Goal: Find specific page/section: Find specific page/section

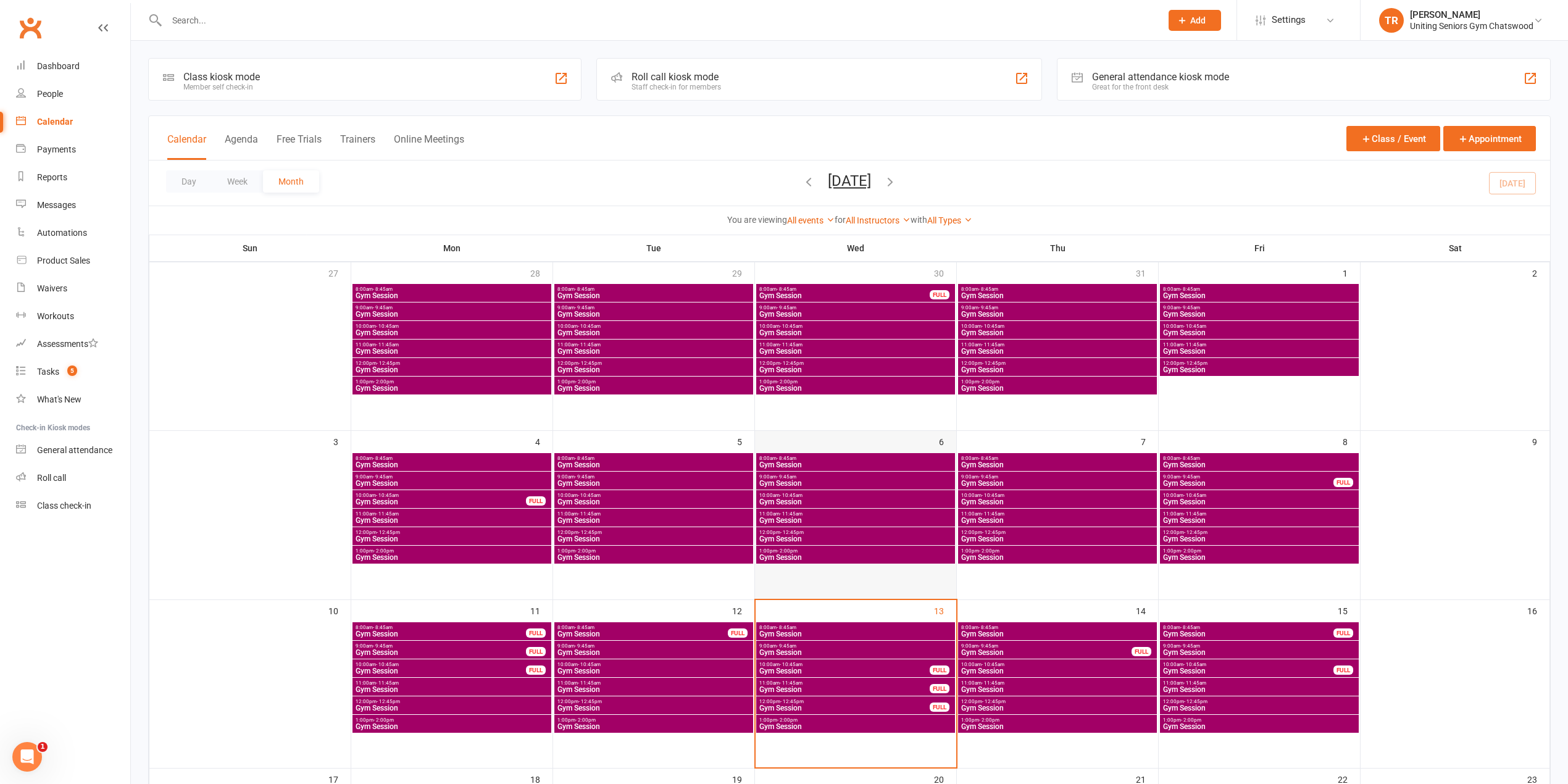
scroll to position [82, 0]
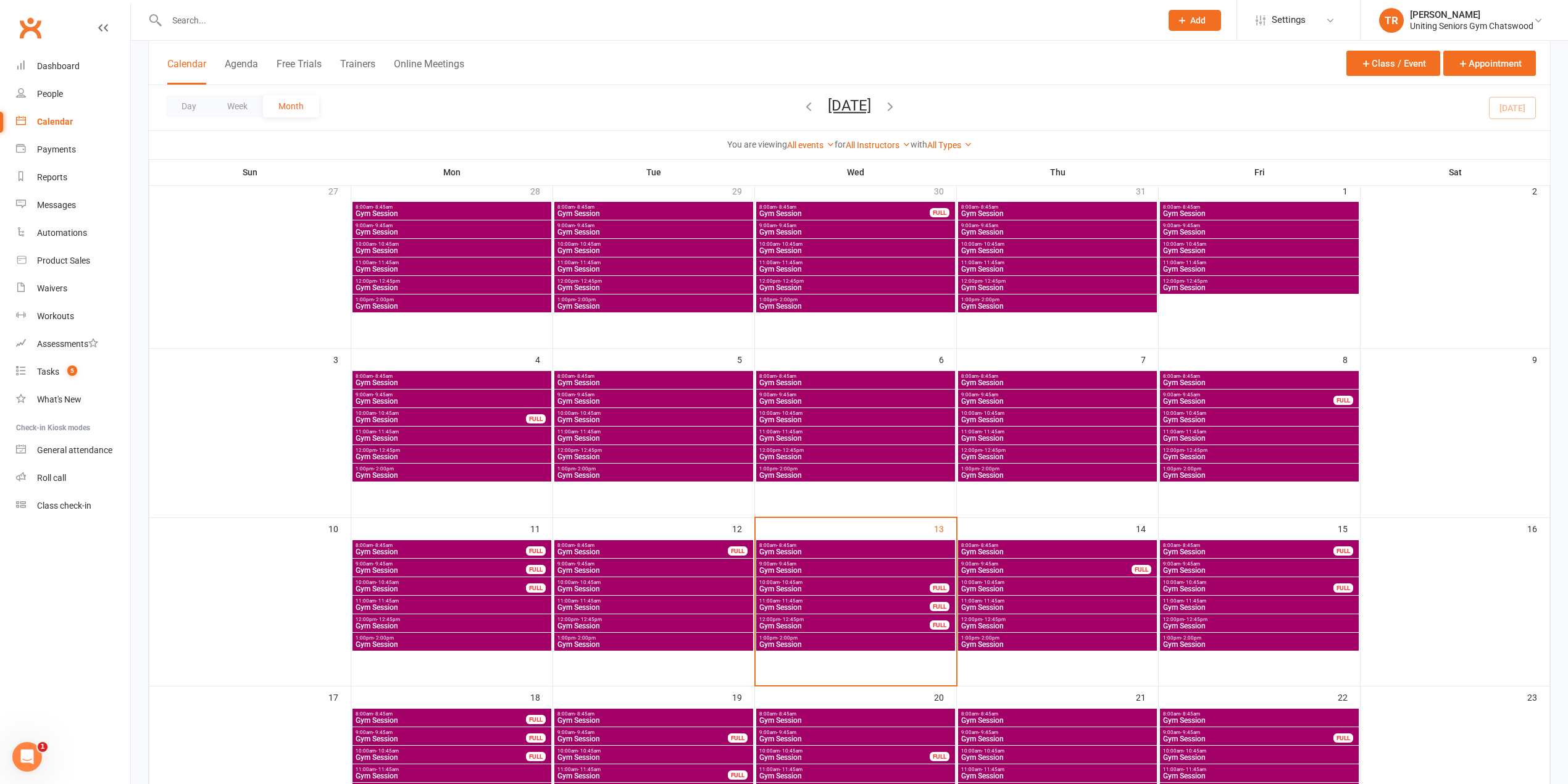
click at [827, 547] on span "8:00am - 8:45am" at bounding box center [855, 545] width 194 height 6
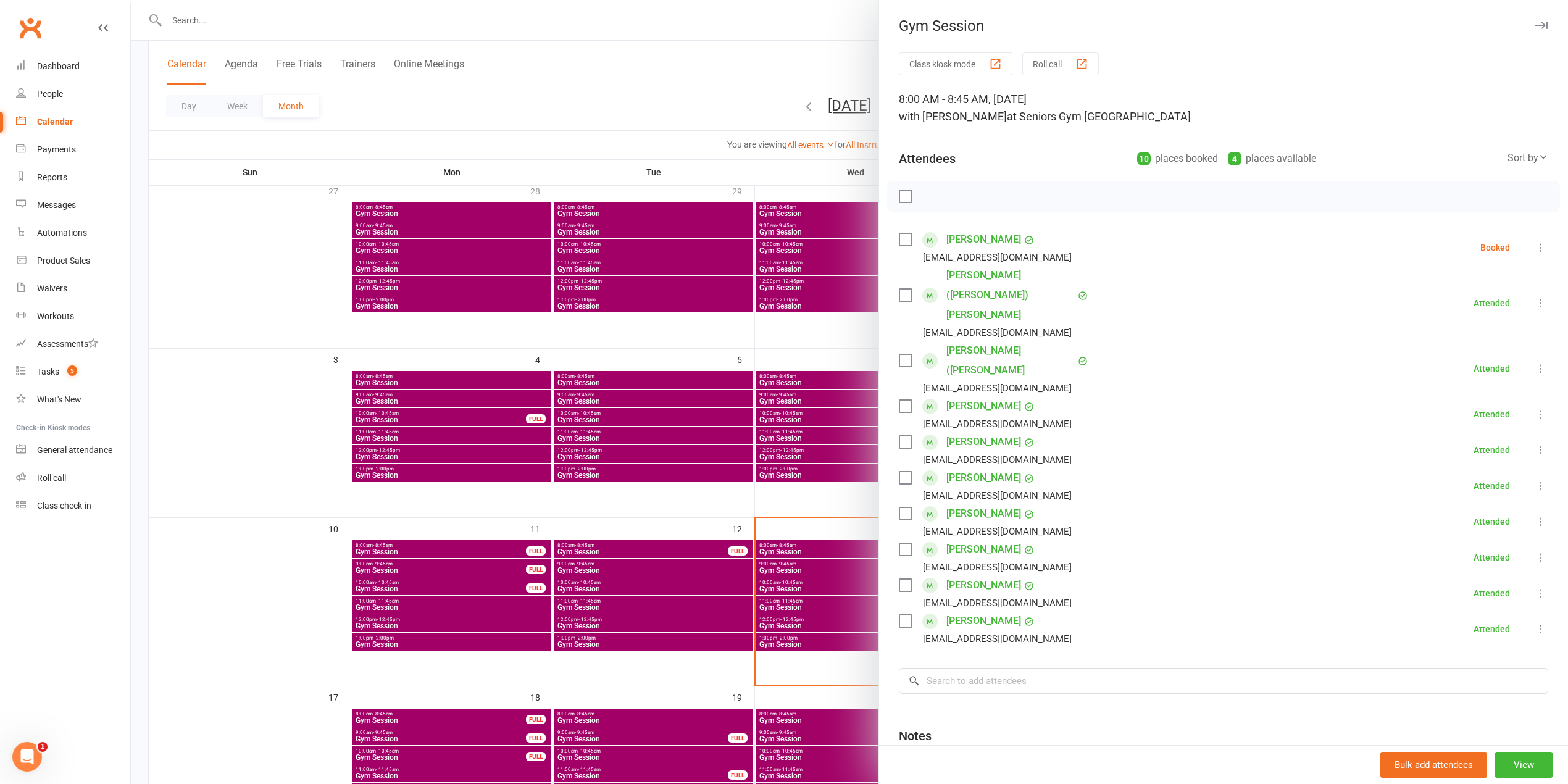
click at [714, 60] on div at bounding box center [850, 392] width 1437 height 784
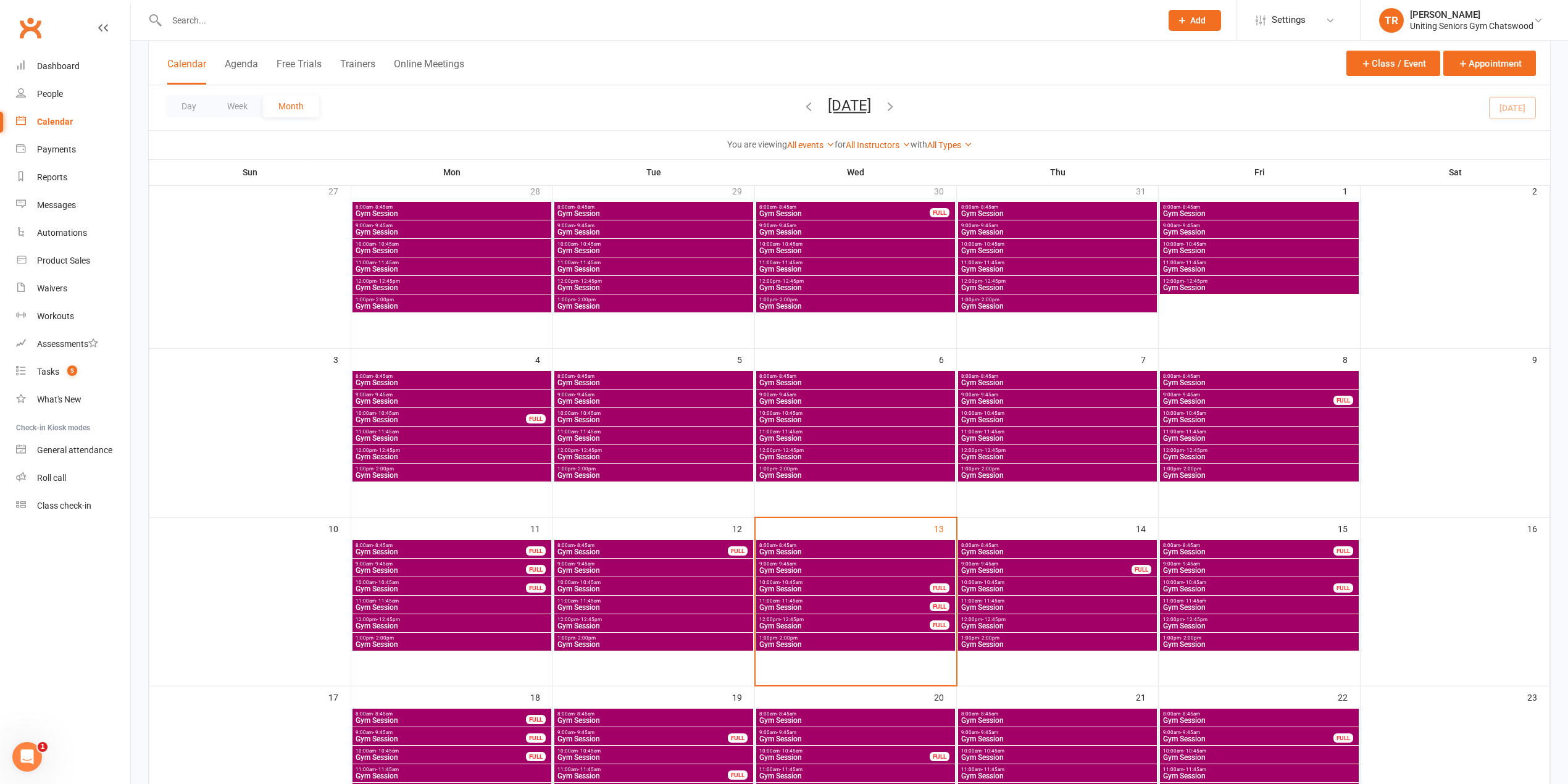
click at [860, 551] on span "Gym Session" at bounding box center [855, 552] width 194 height 8
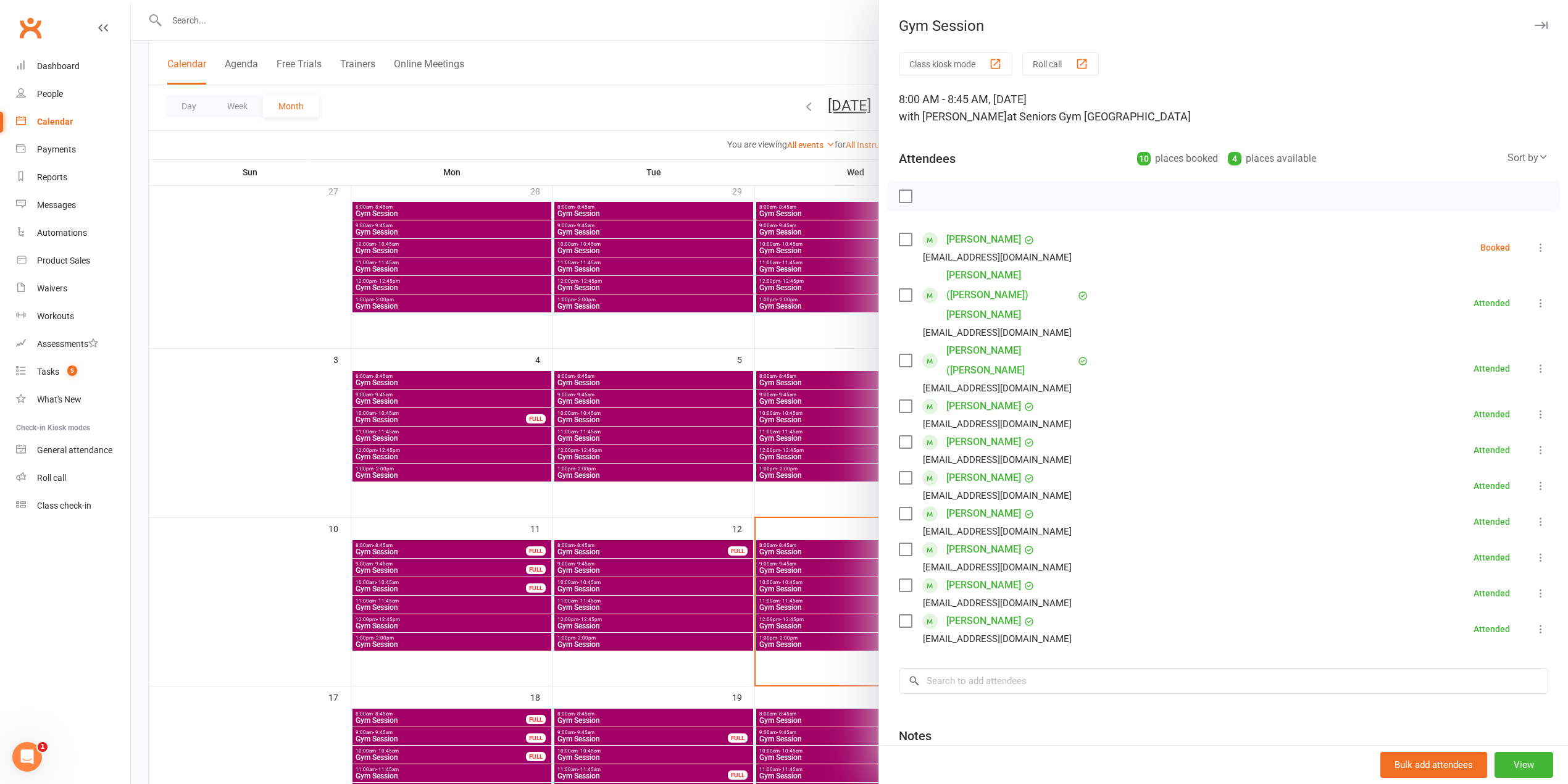
click at [606, 94] on div at bounding box center [850, 392] width 1437 height 784
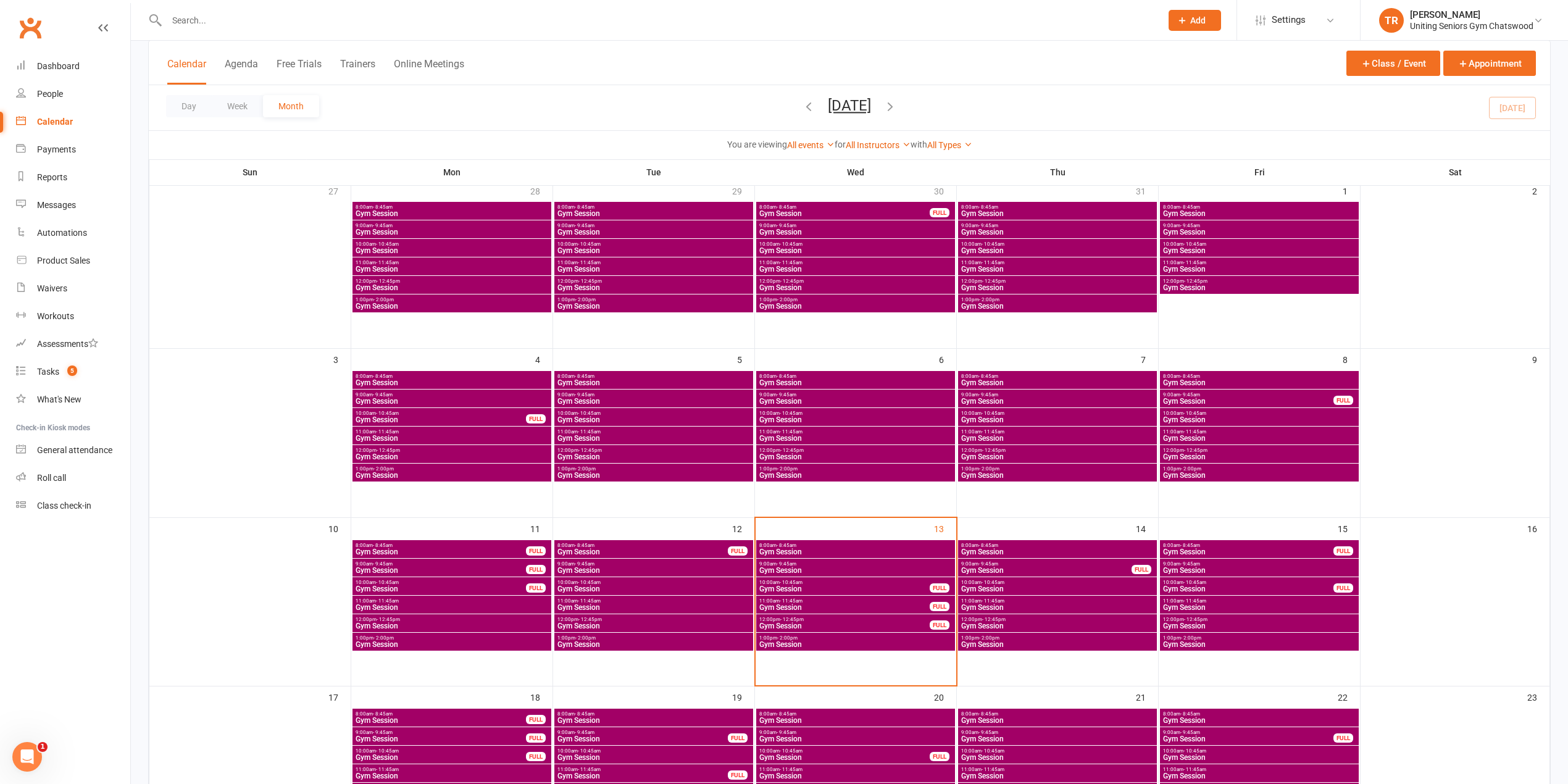
click at [909, 573] on span "Gym Session" at bounding box center [855, 571] width 194 height 8
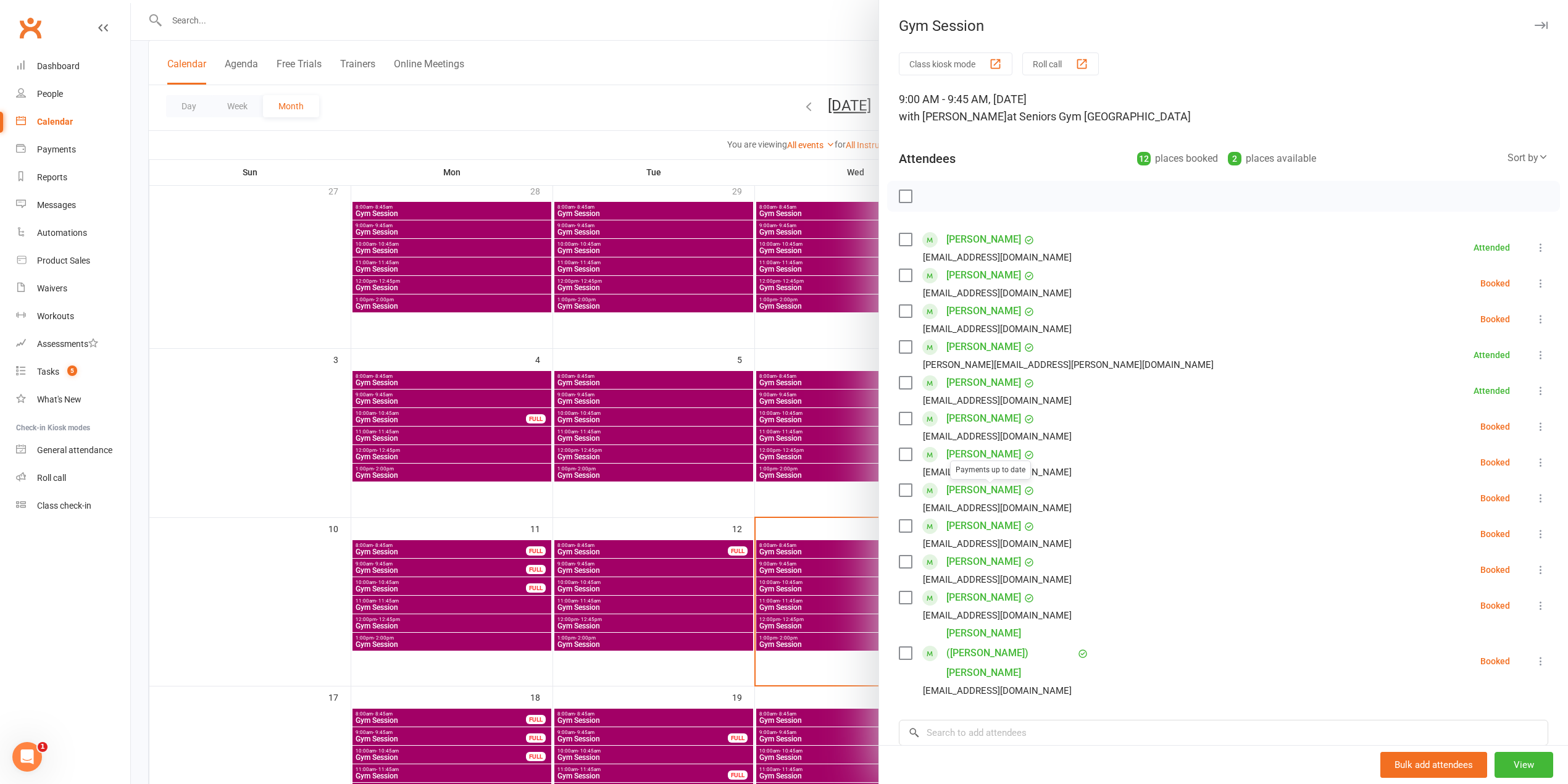
click at [564, 94] on div at bounding box center [850, 392] width 1437 height 784
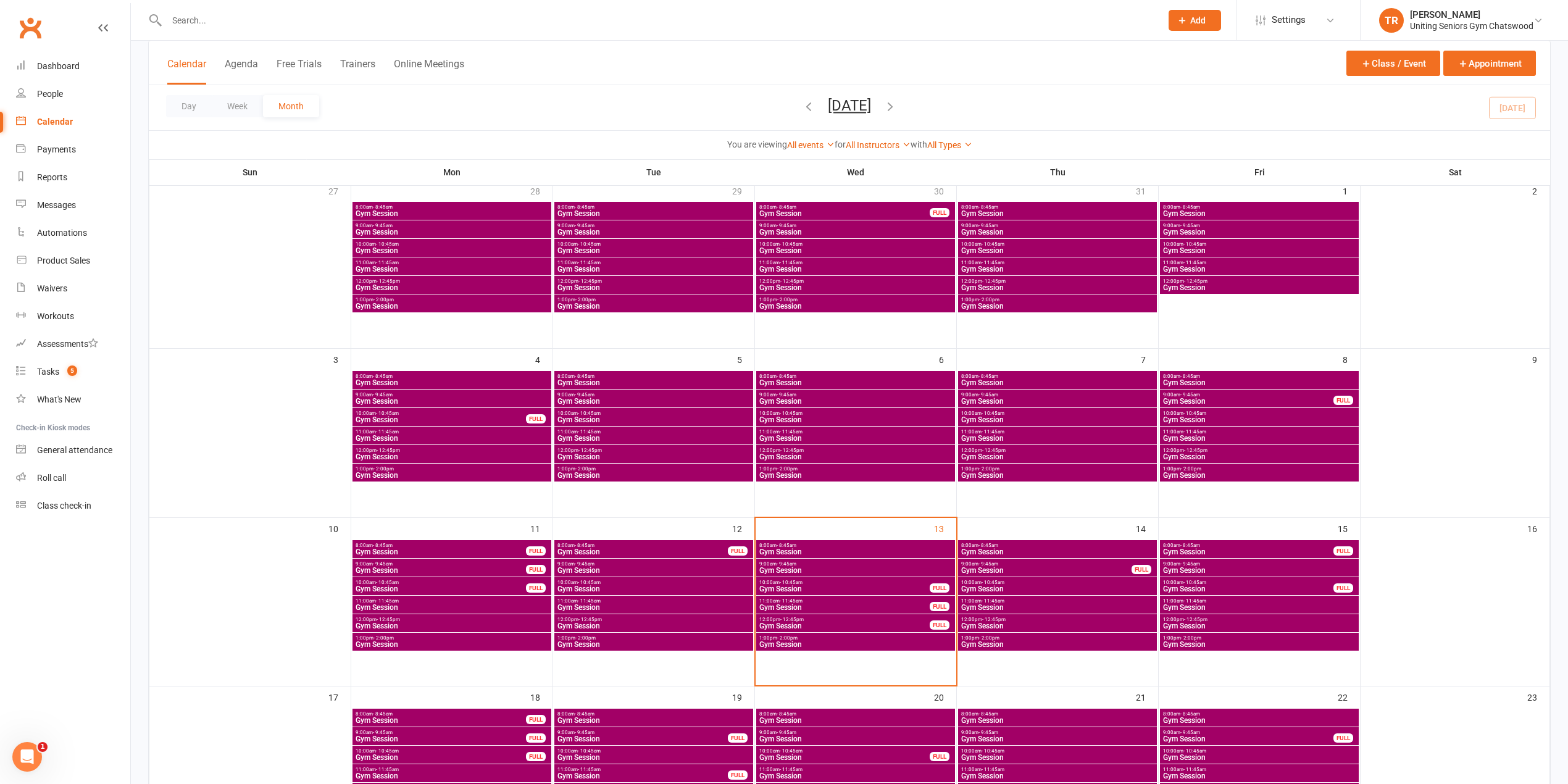
click at [315, 28] on div at bounding box center [651, 20] width 1004 height 40
click at [218, 25] on input "text" at bounding box center [658, 20] width 990 height 17
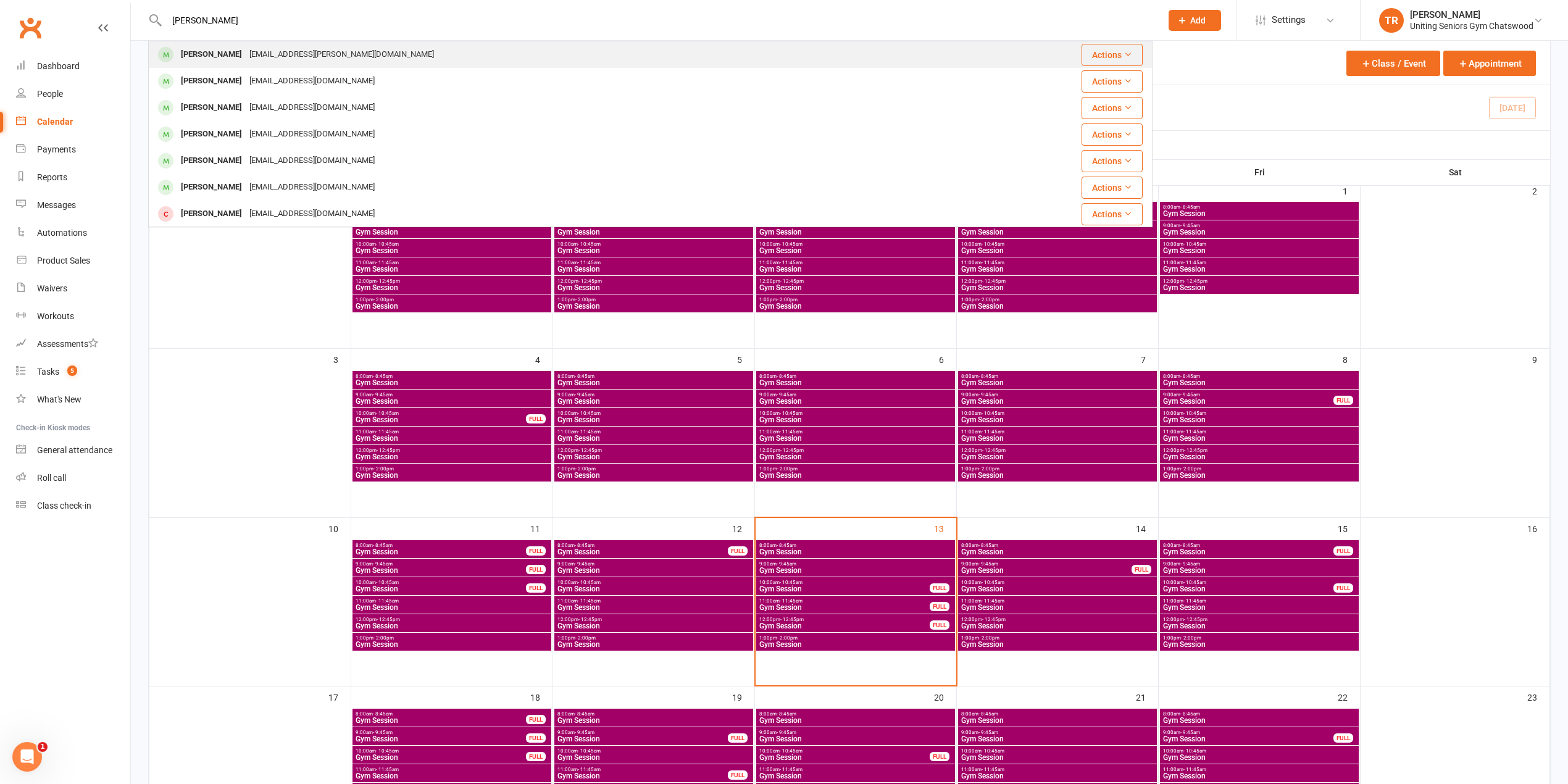
type input "[PERSON_NAME]"
click at [246, 62] on div "[EMAIL_ADDRESS][PERSON_NAME][DOMAIN_NAME]" at bounding box center [342, 54] width 192 height 18
